Goal: Task Accomplishment & Management: Use online tool/utility

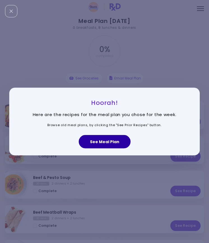
click at [115, 144] on button "See Meal Plan" at bounding box center [105, 141] width 52 height 13
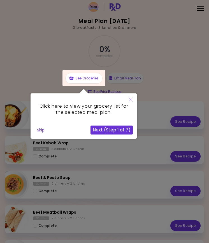
click at [125, 132] on button "Next (Step 1 of 7)" at bounding box center [111, 130] width 42 height 9
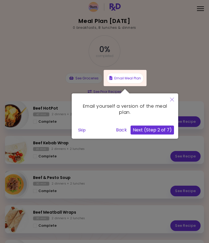
click at [137, 129] on button "Next (Step 2 of 7)" at bounding box center [152, 130] width 43 height 9
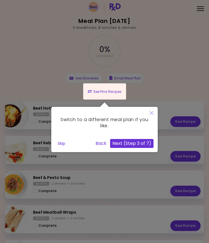
click at [138, 140] on button "Next (Step 3 of 7)" at bounding box center [131, 143] width 43 height 9
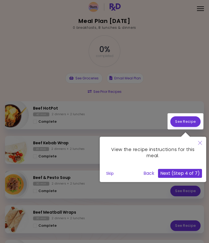
click at [138, 142] on div "View the recipe instructions for this meal." at bounding box center [153, 153] width 98 height 24
click at [166, 171] on button "Next (Step 4 of 7)" at bounding box center [180, 173] width 44 height 9
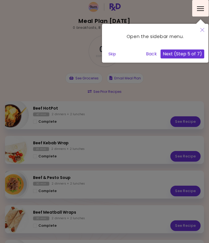
click at [192, 55] on button "Next (Step 5 of 7)" at bounding box center [182, 54] width 44 height 9
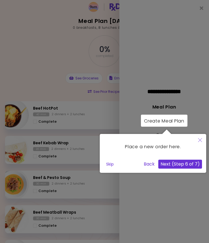
click at [190, 164] on button "Next (Step 6 of 7)" at bounding box center [180, 164] width 44 height 9
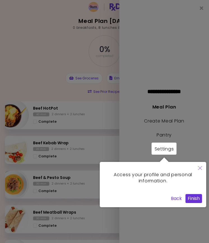
click at [195, 198] on button "Finish" at bounding box center [193, 198] width 17 height 9
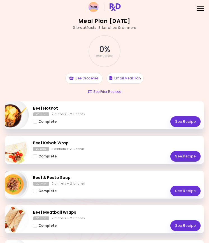
click at [35, 124] on button "Complete" at bounding box center [45, 122] width 24 height 6
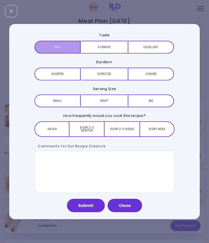
click at [67, 48] on button "Bad" at bounding box center [57, 47] width 46 height 13
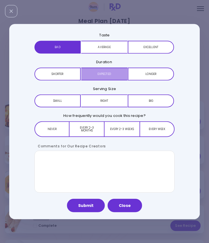
click at [116, 75] on button "Expected" at bounding box center [104, 74] width 46 height 13
click at [116, 95] on button "Right" at bounding box center [104, 101] width 46 height 13
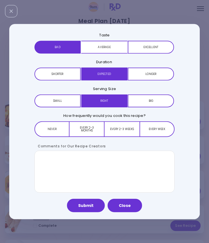
click at [58, 130] on button "Never" at bounding box center [51, 130] width 35 height 16
click at [125, 207] on button "Close" at bounding box center [125, 205] width 34 height 13
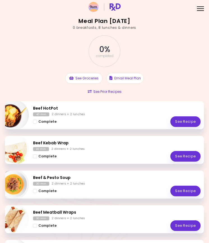
click at [36, 157] on span "Complete - Beef Kebab Wrap" at bounding box center [35, 157] width 4 height 4
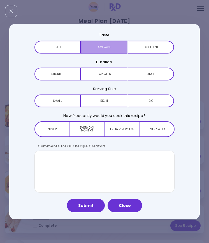
click at [115, 48] on button "Average" at bounding box center [104, 47] width 46 height 13
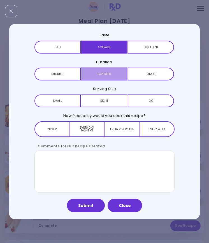
click at [117, 76] on button "Expected" at bounding box center [104, 74] width 46 height 13
click at [114, 102] on button "Right" at bounding box center [104, 101] width 46 height 13
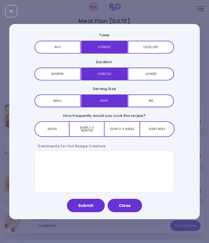
click at [98, 132] on button "Every 2-3 months" at bounding box center [86, 130] width 35 height 16
click at [93, 204] on button "Submit" at bounding box center [86, 205] width 38 height 13
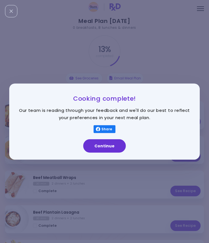
click at [115, 148] on button "Continue" at bounding box center [104, 145] width 43 height 13
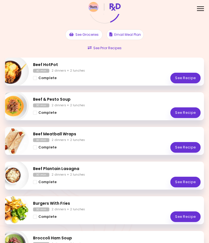
scroll to position [48, 0]
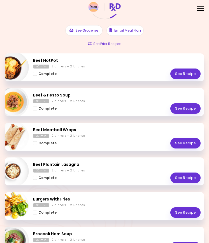
click at [37, 110] on button "Complete" at bounding box center [45, 109] width 24 height 6
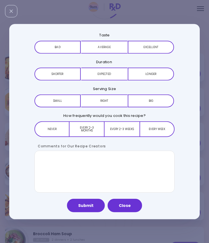
click at [113, 48] on button "Average" at bounding box center [104, 47] width 46 height 13
click at [119, 76] on button "Expected" at bounding box center [104, 74] width 46 height 13
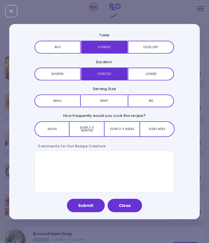
click at [115, 101] on button "Right" at bounding box center [104, 101] width 46 height 13
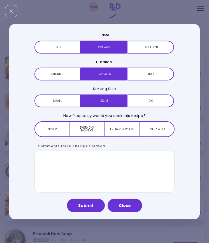
click at [92, 209] on button "Submit" at bounding box center [86, 205] width 38 height 13
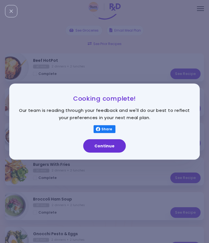
click at [117, 148] on button "Continue" at bounding box center [104, 145] width 43 height 13
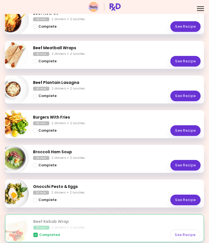
scroll to position [96, 0]
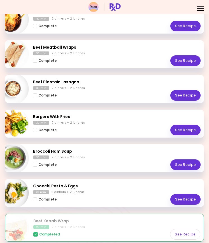
click at [34, 201] on button "Complete" at bounding box center [45, 200] width 24 height 6
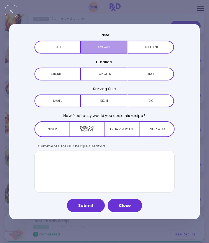
click at [113, 49] on button "Average" at bounding box center [104, 47] width 46 height 13
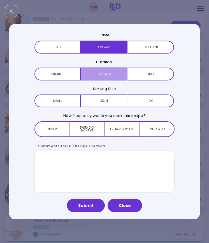
click at [111, 71] on button "Expected" at bounding box center [104, 74] width 46 height 13
click at [109, 96] on button "Right" at bounding box center [104, 101] width 46 height 13
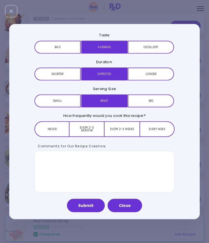
click at [95, 211] on button "Submit" at bounding box center [86, 205] width 38 height 13
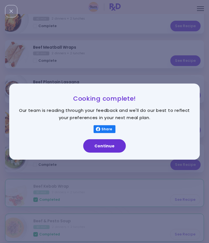
click at [120, 148] on button "Continue" at bounding box center [104, 145] width 43 height 13
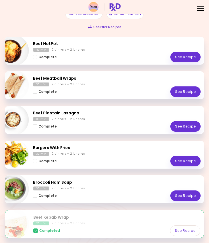
scroll to position [64, 0]
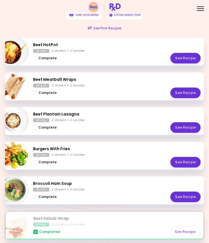
click at [36, 165] on button "Complete" at bounding box center [45, 162] width 24 height 6
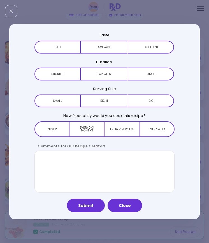
click at [153, 51] on button "Excellent" at bounding box center [151, 47] width 46 height 13
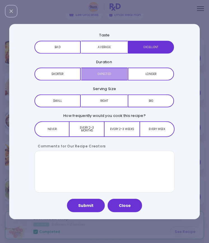
click at [116, 79] on button "Expected" at bounding box center [104, 74] width 46 height 13
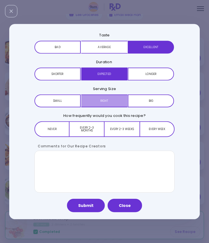
click at [116, 103] on button "Right" at bounding box center [104, 101] width 46 height 13
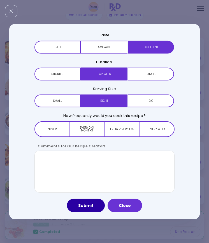
click at [96, 206] on button "Submit" at bounding box center [86, 205] width 38 height 13
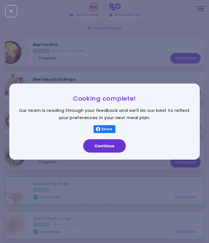
click at [116, 149] on button "Continue" at bounding box center [104, 145] width 43 height 13
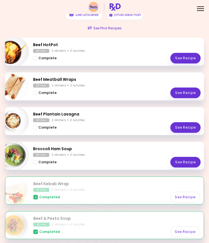
click at [34, 130] on button "Complete" at bounding box center [45, 128] width 24 height 6
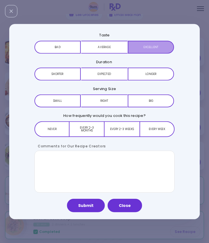
click at [146, 51] on button "Excellent" at bounding box center [151, 47] width 46 height 13
click at [111, 80] on button "Expected" at bounding box center [104, 74] width 46 height 13
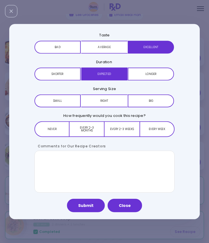
click at [111, 104] on button "Right" at bounding box center [104, 101] width 46 height 13
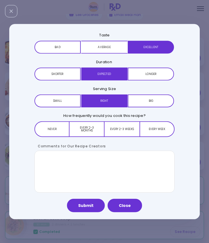
click at [91, 206] on button "Submit" at bounding box center [86, 205] width 38 height 13
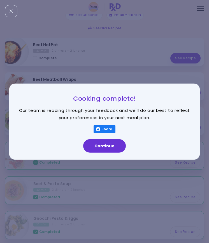
click at [119, 150] on button "Continue" at bounding box center [104, 145] width 43 height 13
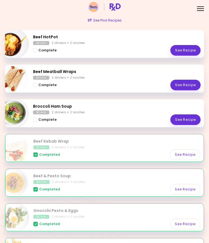
scroll to position [71, 0]
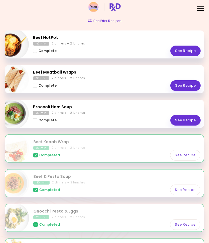
click at [36, 121] on span "Complete - Broccoli Ham Soup" at bounding box center [35, 120] width 4 height 4
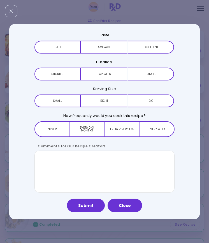
click at [71, 51] on button "Bad" at bounding box center [57, 47] width 46 height 13
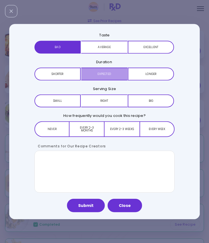
click at [102, 76] on button "Expected" at bounding box center [104, 74] width 46 height 13
click at [111, 100] on button "Right" at bounding box center [104, 101] width 46 height 13
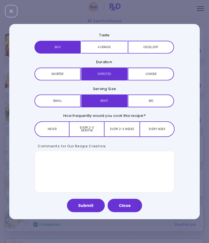
click at [96, 206] on button "Submit" at bounding box center [86, 205] width 38 height 13
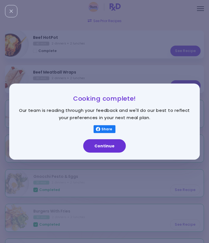
click at [118, 148] on button "Continue" at bounding box center [104, 145] width 43 height 13
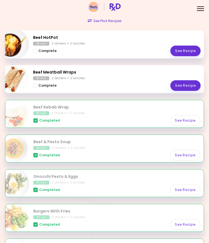
click at [37, 51] on button "Complete" at bounding box center [45, 51] width 24 height 6
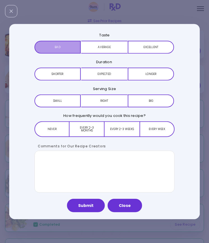
click at [68, 48] on button "Bad" at bounding box center [57, 47] width 46 height 13
click at [106, 75] on button "Expected" at bounding box center [104, 74] width 46 height 13
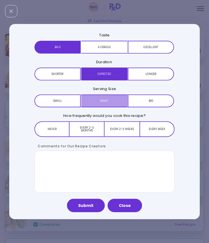
click at [113, 106] on button "Right" at bounding box center [104, 101] width 46 height 13
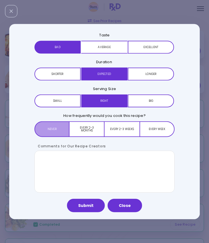
click at [59, 133] on button "Never" at bounding box center [51, 130] width 35 height 16
click at [90, 209] on button "Submit" at bounding box center [86, 205] width 38 height 13
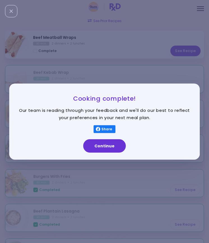
click at [115, 148] on button "Continue" at bounding box center [104, 145] width 43 height 13
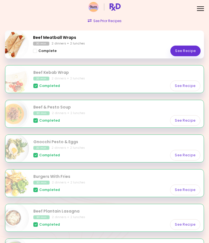
click at [37, 51] on button "Complete" at bounding box center [45, 51] width 24 height 6
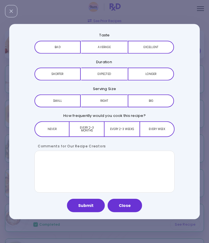
click at [149, 46] on button "Excellent" at bounding box center [151, 47] width 46 height 13
click at [111, 73] on button "Expected" at bounding box center [104, 74] width 46 height 13
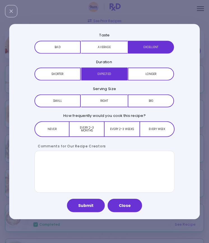
click at [111, 73] on button "Expected" at bounding box center [104, 74] width 46 height 13
click at [111, 107] on button "Right" at bounding box center [104, 101] width 46 height 13
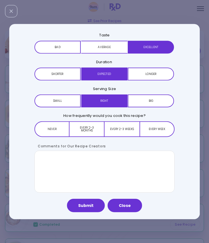
click at [95, 132] on button "Every 2-3 months" at bounding box center [86, 130] width 35 height 16
click at [94, 209] on button "Submit" at bounding box center [86, 205] width 38 height 13
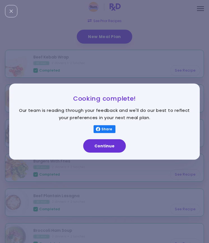
click at [112, 152] on button "Continue" at bounding box center [104, 145] width 43 height 13
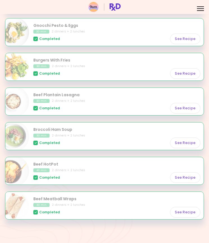
scroll to position [172, 0]
